Goal: Task Accomplishment & Management: Manage account settings

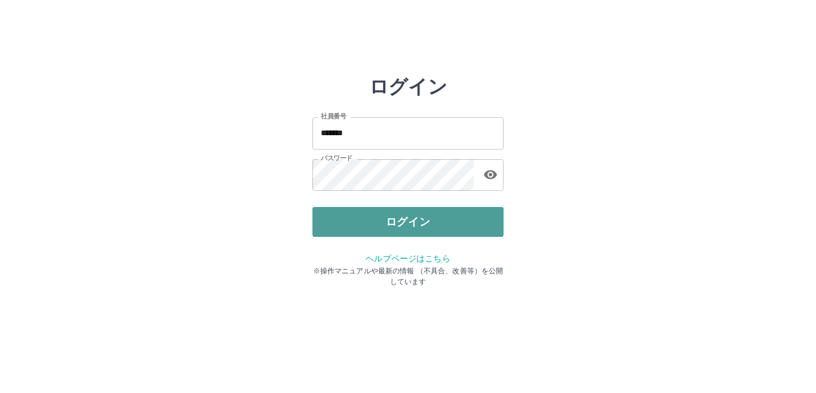
drag, startPoint x: 0, startPoint y: 0, endPoint x: 371, endPoint y: 219, distance: 431.2
click at [371, 219] on button "ログイン" at bounding box center [408, 222] width 191 height 30
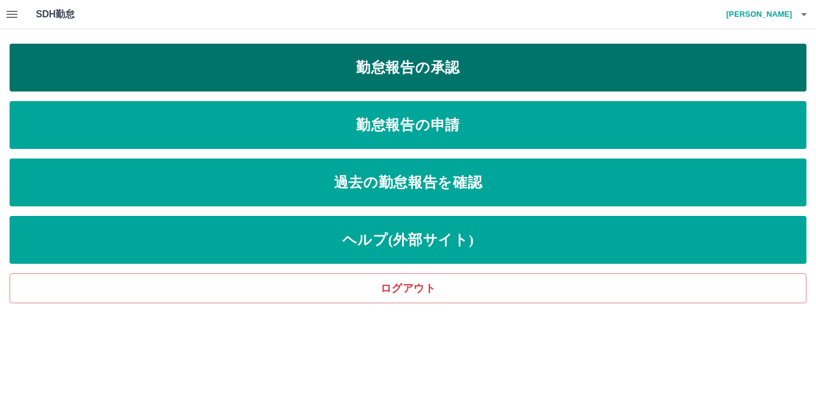
click at [376, 62] on link "勤怠報告の承認" at bounding box center [408, 68] width 797 height 48
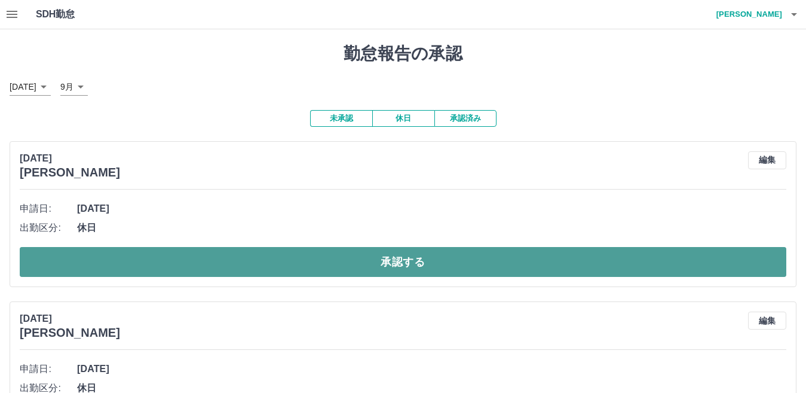
click at [497, 265] on button "承認する" at bounding box center [403, 262] width 767 height 30
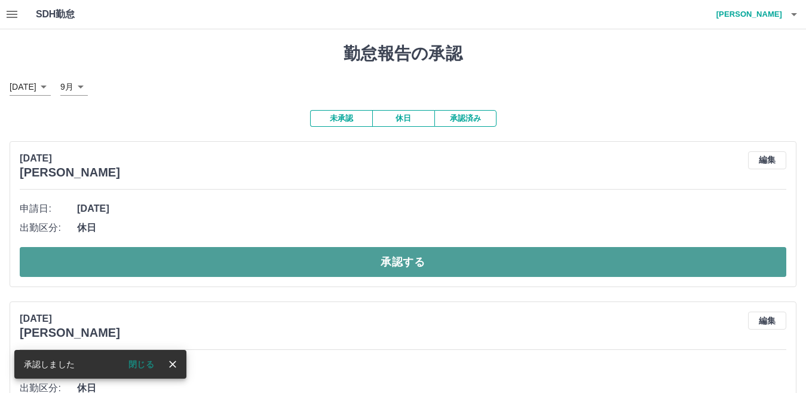
click at [496, 265] on button "承認する" at bounding box center [403, 262] width 767 height 30
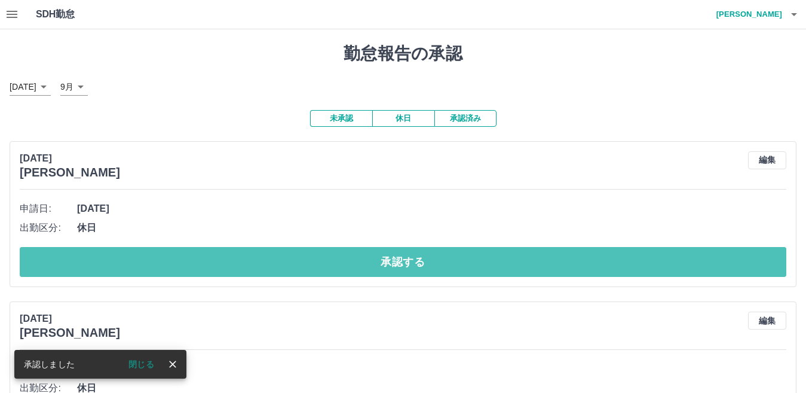
click at [496, 265] on button "承認する" at bounding box center [403, 262] width 767 height 30
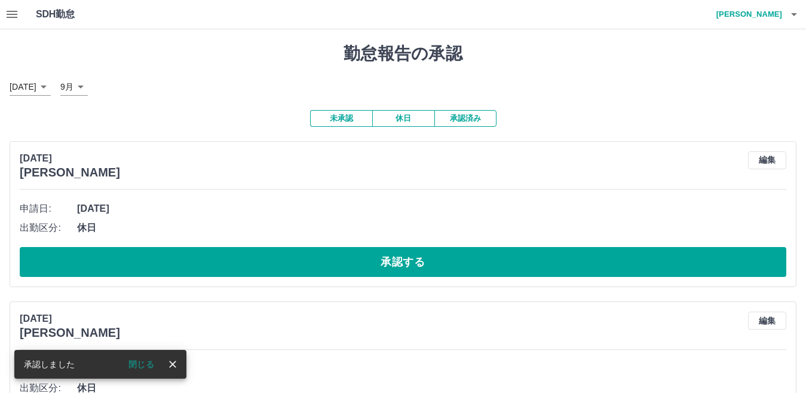
click at [496, 265] on button "承認する" at bounding box center [403, 262] width 767 height 30
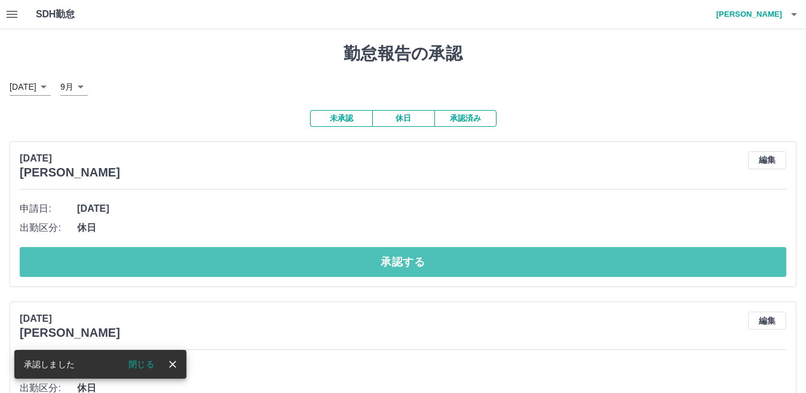
click at [496, 265] on button "承認する" at bounding box center [403, 262] width 767 height 30
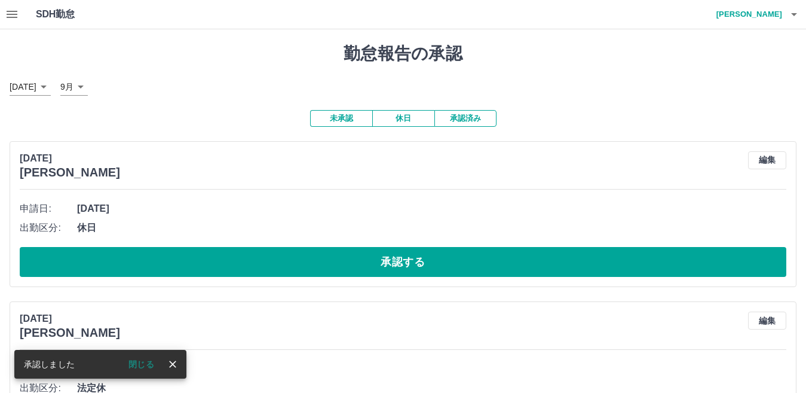
click at [496, 265] on button "承認する" at bounding box center [403, 262] width 767 height 30
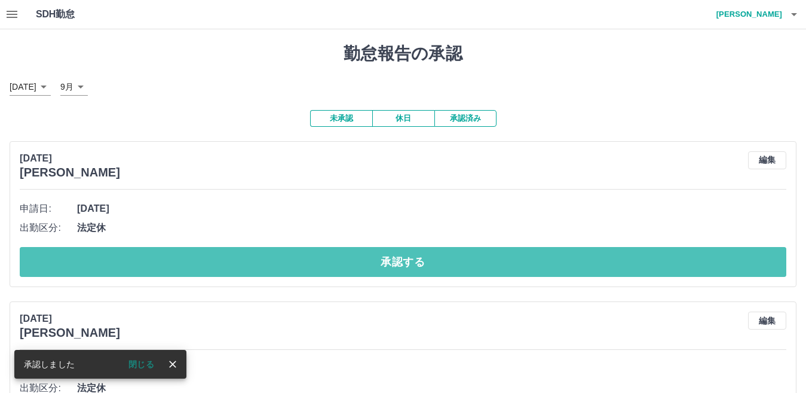
click at [496, 265] on button "承認する" at bounding box center [403, 262] width 767 height 30
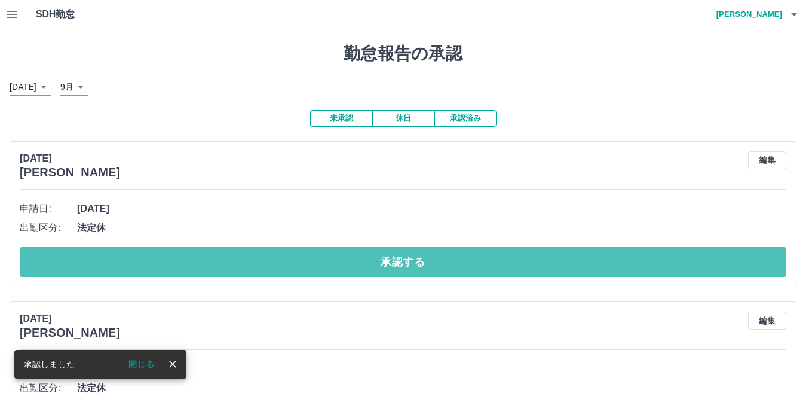
click at [496, 265] on button "承認する" at bounding box center [403, 262] width 767 height 30
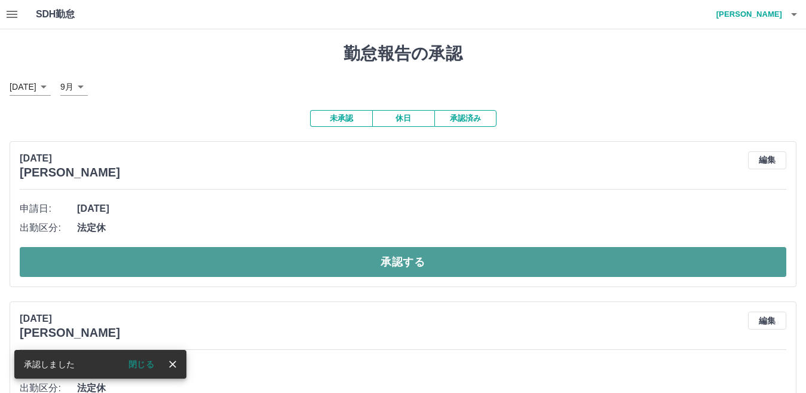
click at [494, 265] on button "承認する" at bounding box center [403, 262] width 767 height 30
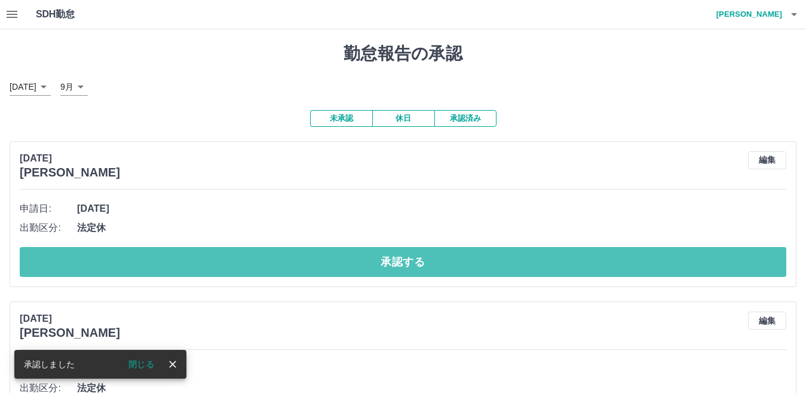
click at [492, 265] on button "承認する" at bounding box center [403, 262] width 767 height 30
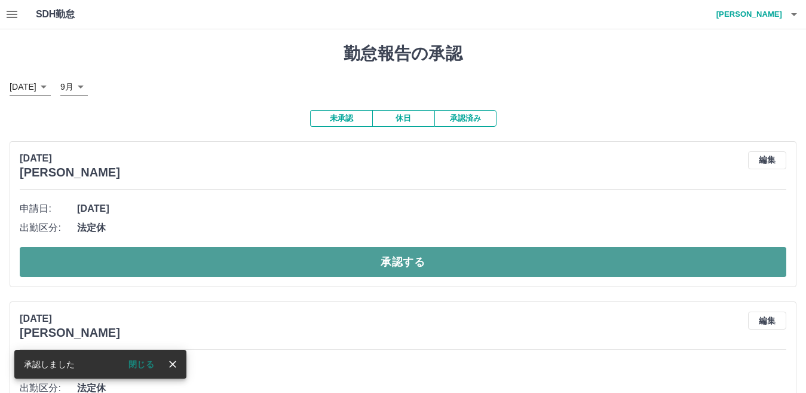
click at [490, 264] on button "承認する" at bounding box center [403, 262] width 767 height 30
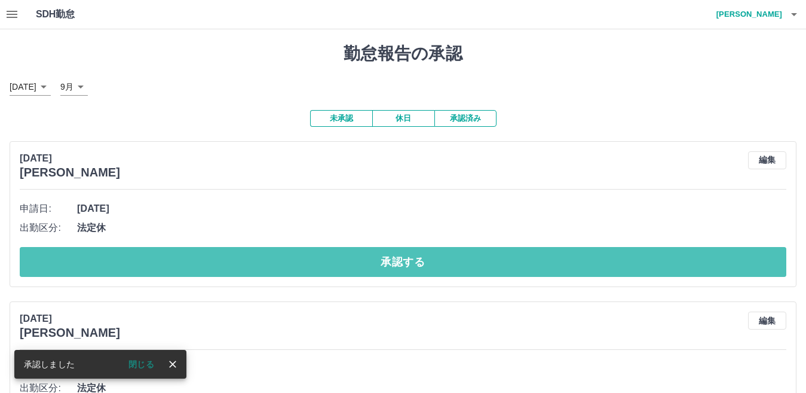
click at [490, 264] on button "承認する" at bounding box center [403, 262] width 767 height 30
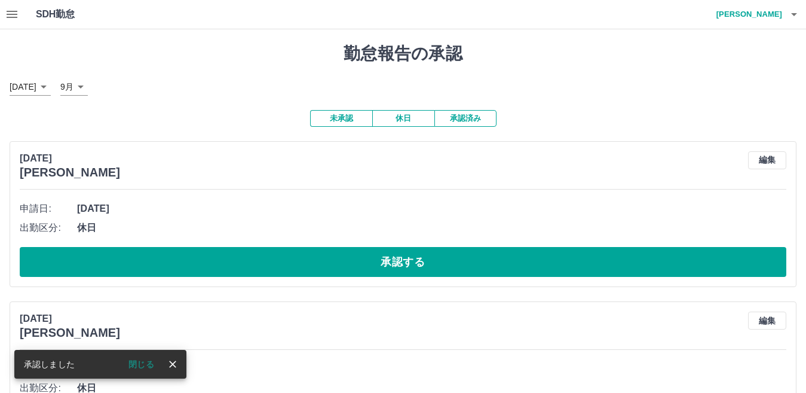
click at [490, 264] on button "承認する" at bounding box center [403, 262] width 767 height 30
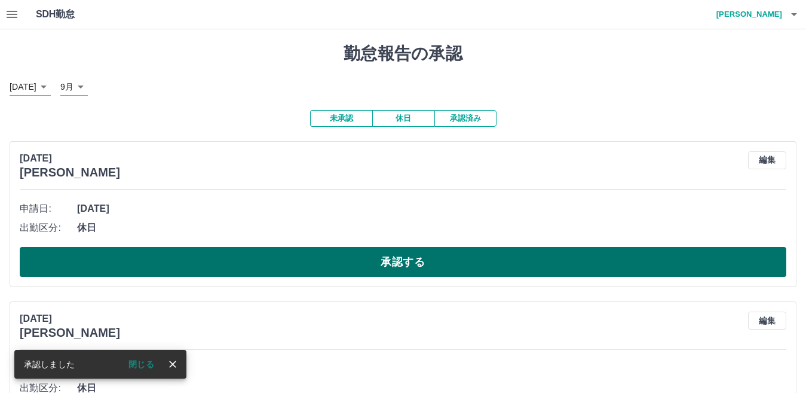
click at [489, 264] on button "承認する" at bounding box center [403, 262] width 767 height 30
click at [487, 264] on button "承認する" at bounding box center [403, 262] width 767 height 30
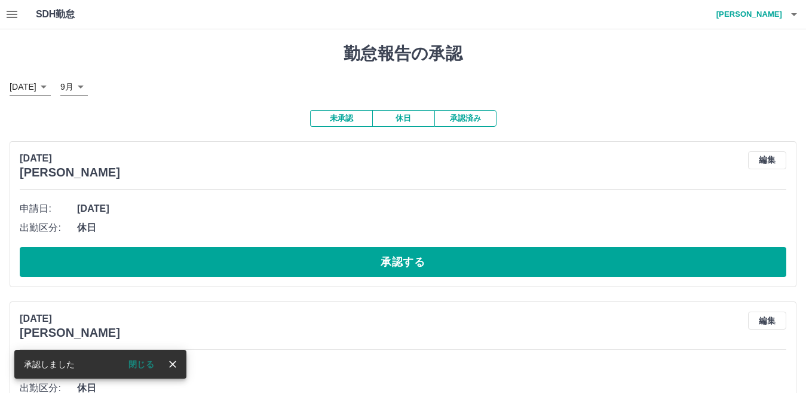
click at [487, 264] on button "承認する" at bounding box center [403, 262] width 767 height 30
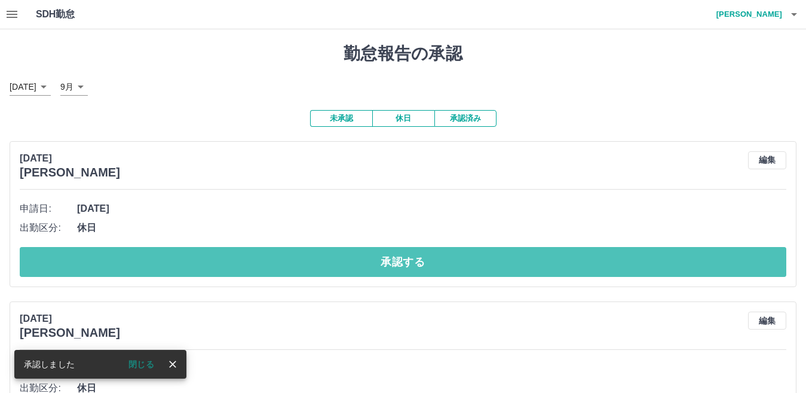
click at [487, 264] on button "承認する" at bounding box center [403, 262] width 767 height 30
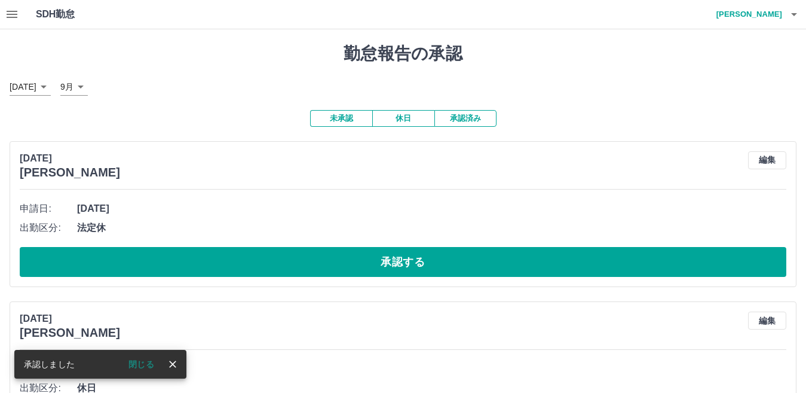
click at [487, 264] on button "承認する" at bounding box center [403, 262] width 767 height 30
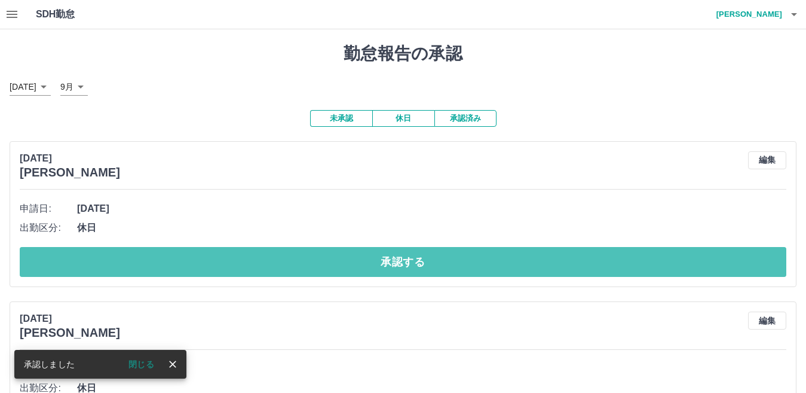
click at [487, 264] on button "承認する" at bounding box center [403, 262] width 767 height 30
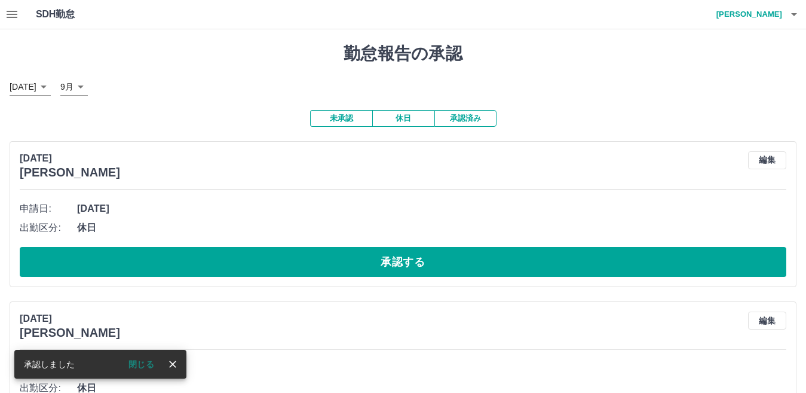
click at [487, 264] on button "承認する" at bounding box center [403, 262] width 767 height 30
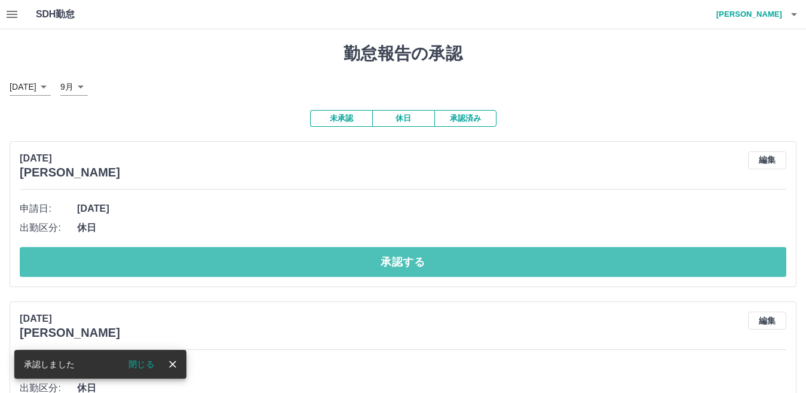
click at [487, 264] on button "承認する" at bounding box center [403, 262] width 767 height 30
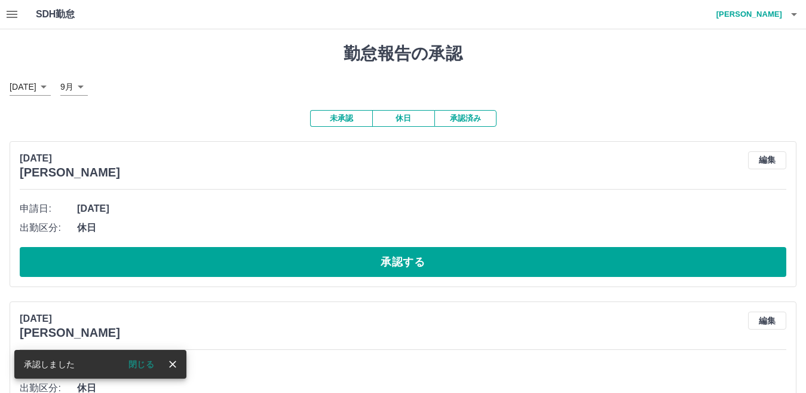
click at [487, 264] on button "承認する" at bounding box center [403, 262] width 767 height 30
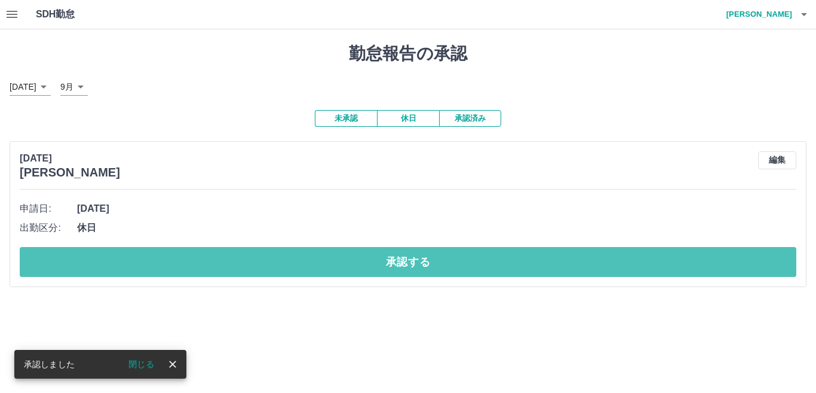
click at [487, 264] on button "承認する" at bounding box center [408, 262] width 777 height 30
